Goal: Information Seeking & Learning: Compare options

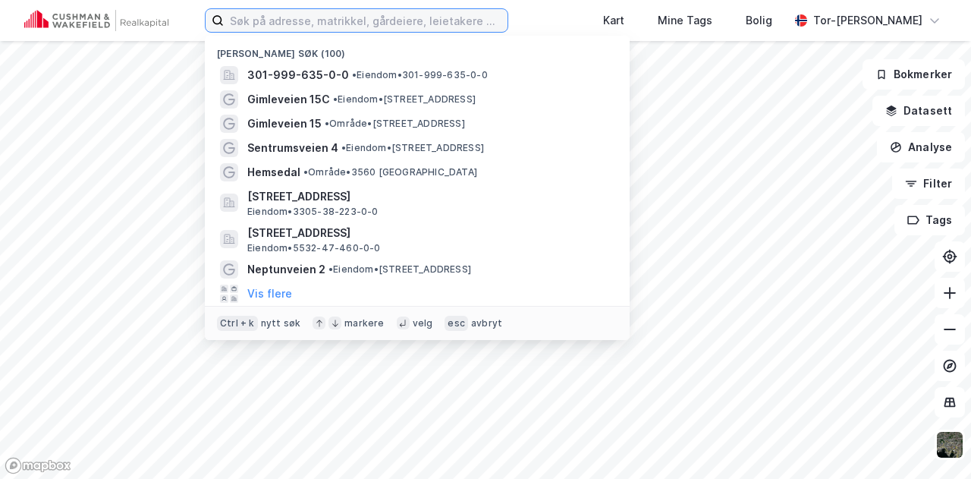
click at [246, 19] on input at bounding box center [366, 20] width 284 height 23
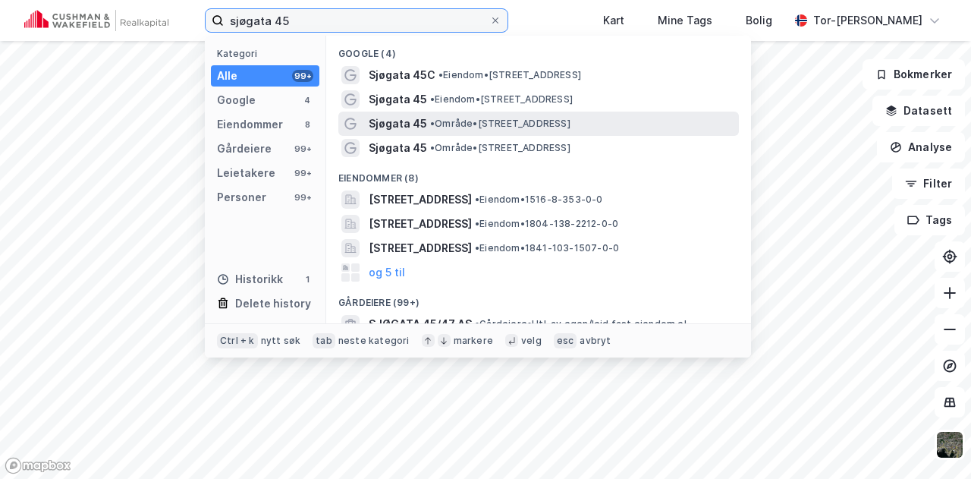
type input "sjøgata 45"
click at [571, 122] on span "• Område • [STREET_ADDRESS]" at bounding box center [500, 124] width 140 height 12
